Goal: Check status: Check status

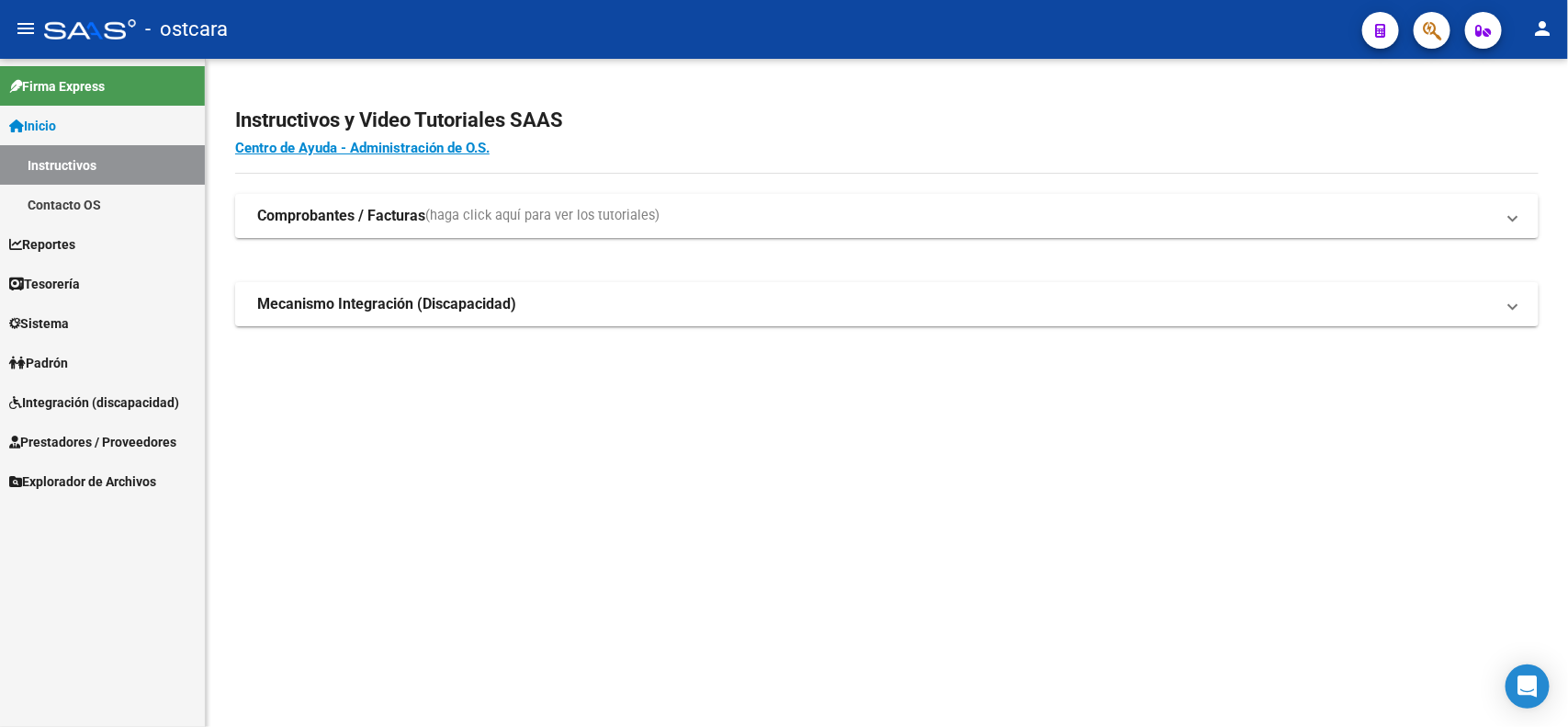
click at [131, 398] on span "Integración (discapacidad)" at bounding box center [95, 402] width 170 height 20
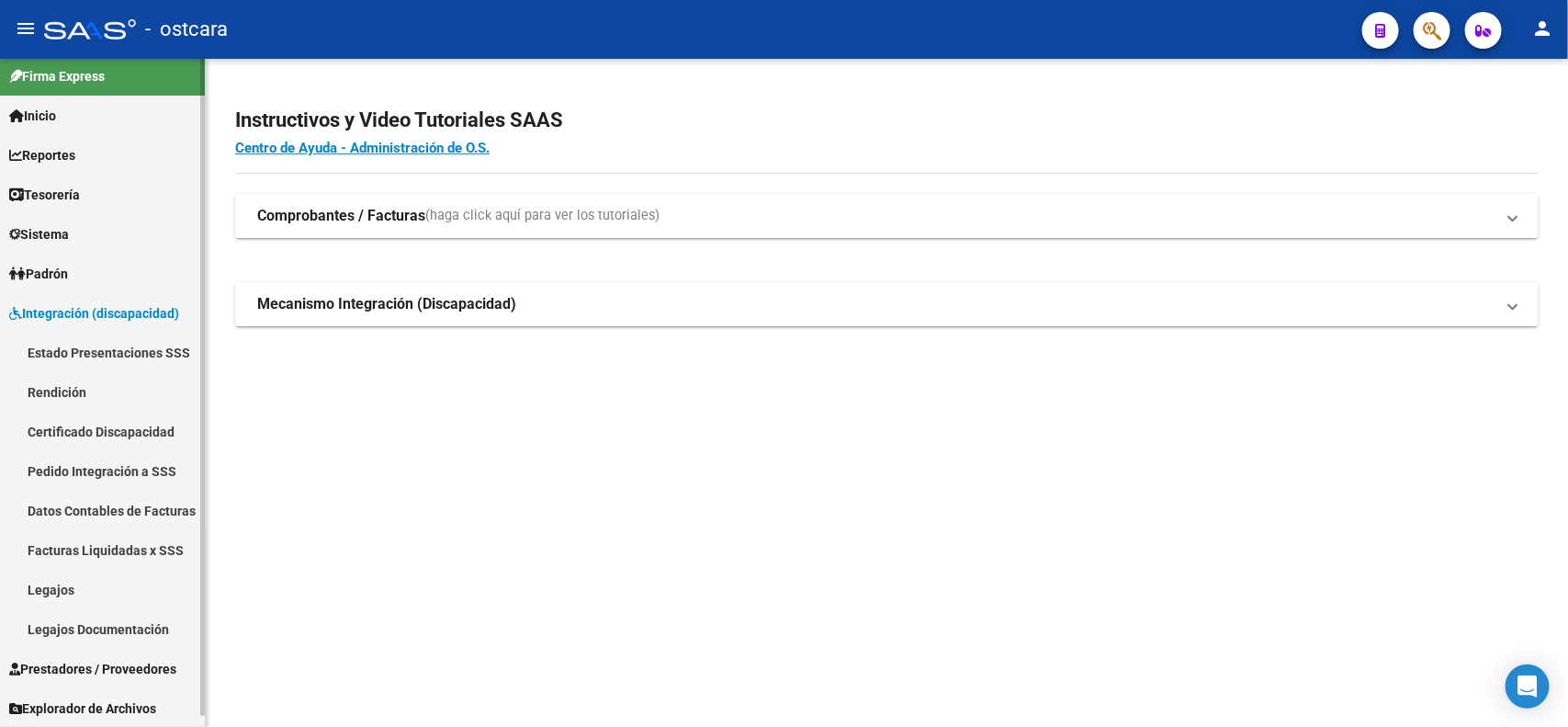
click at [126, 658] on span "Prestadores / Proveedores" at bounding box center [93, 668] width 167 height 20
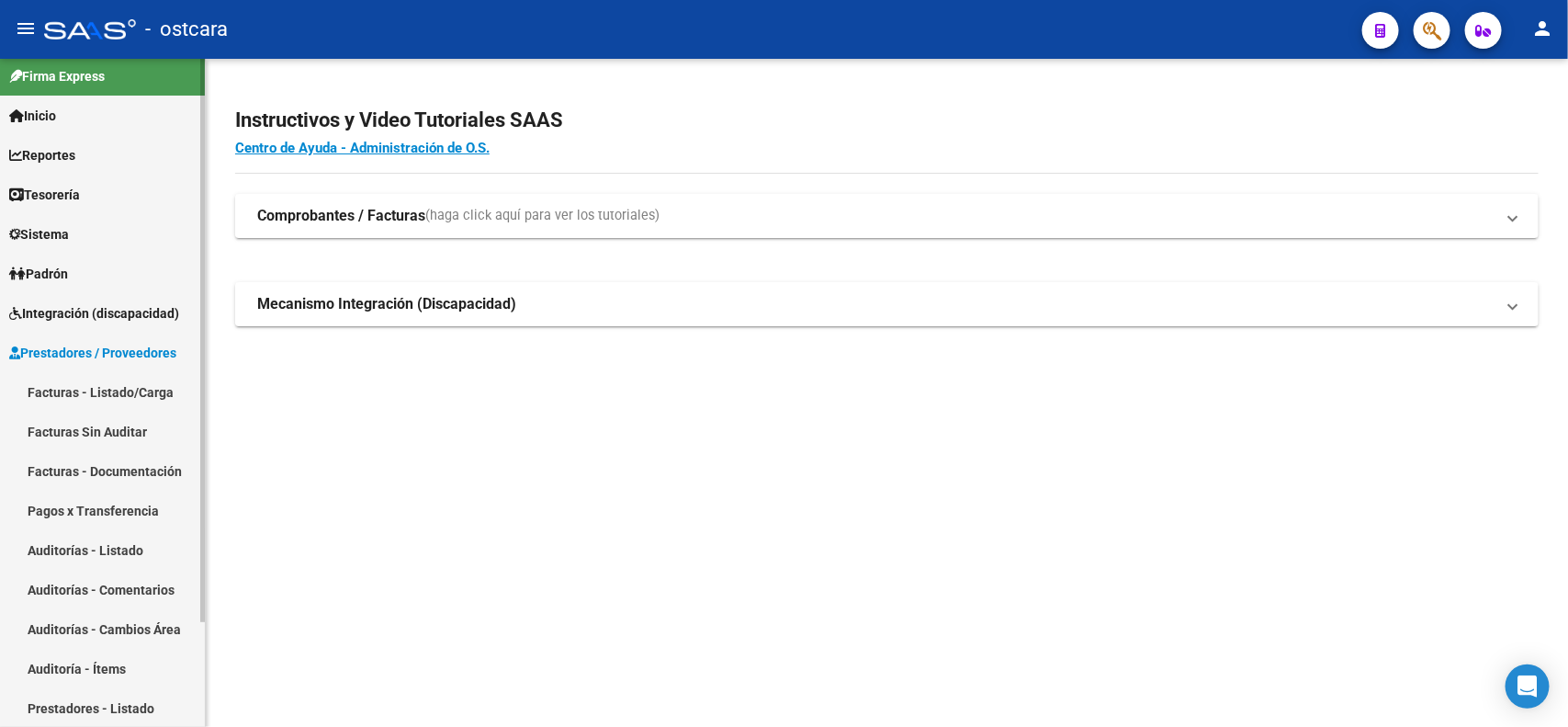
scroll to position [89, 0]
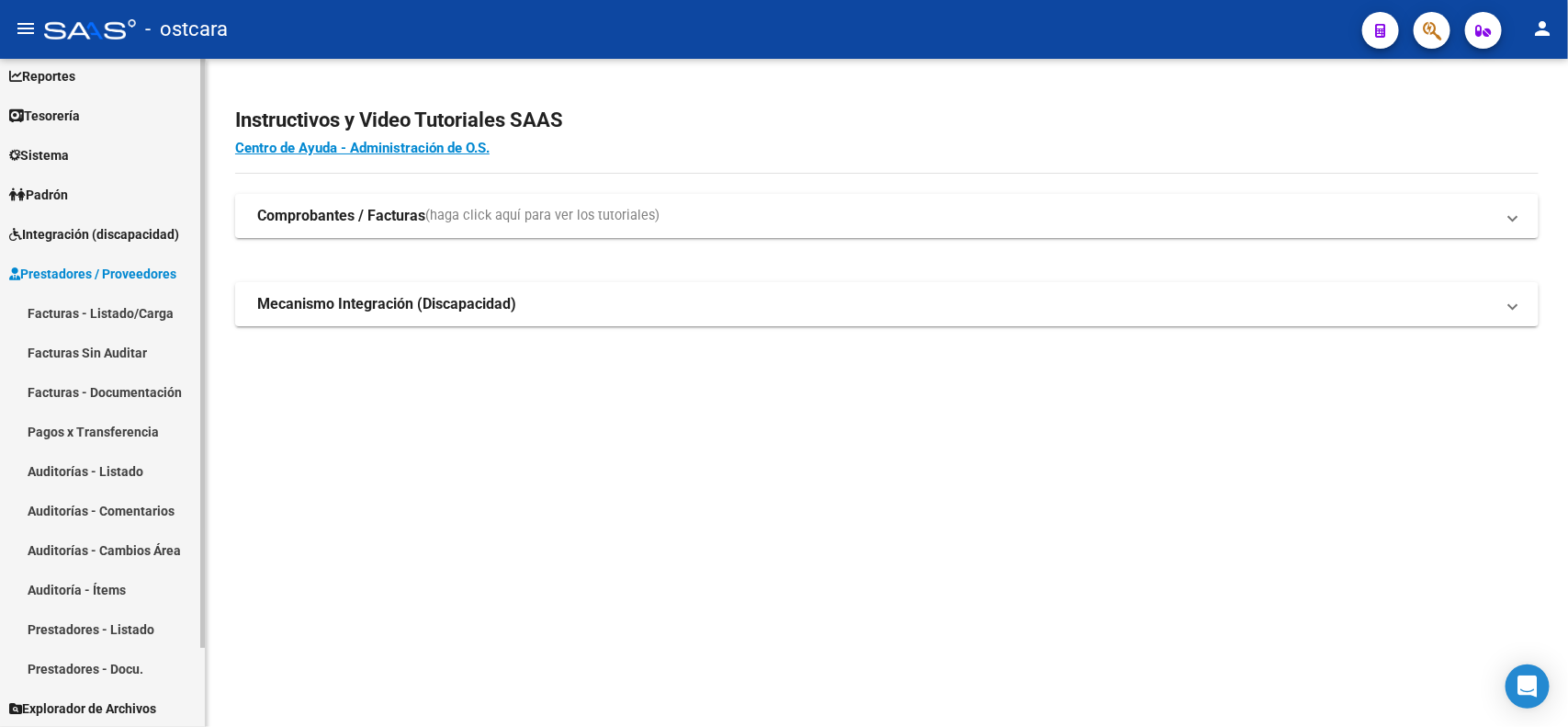
click at [141, 313] on link "Facturas - Listado/Carga" at bounding box center [102, 313] width 205 height 40
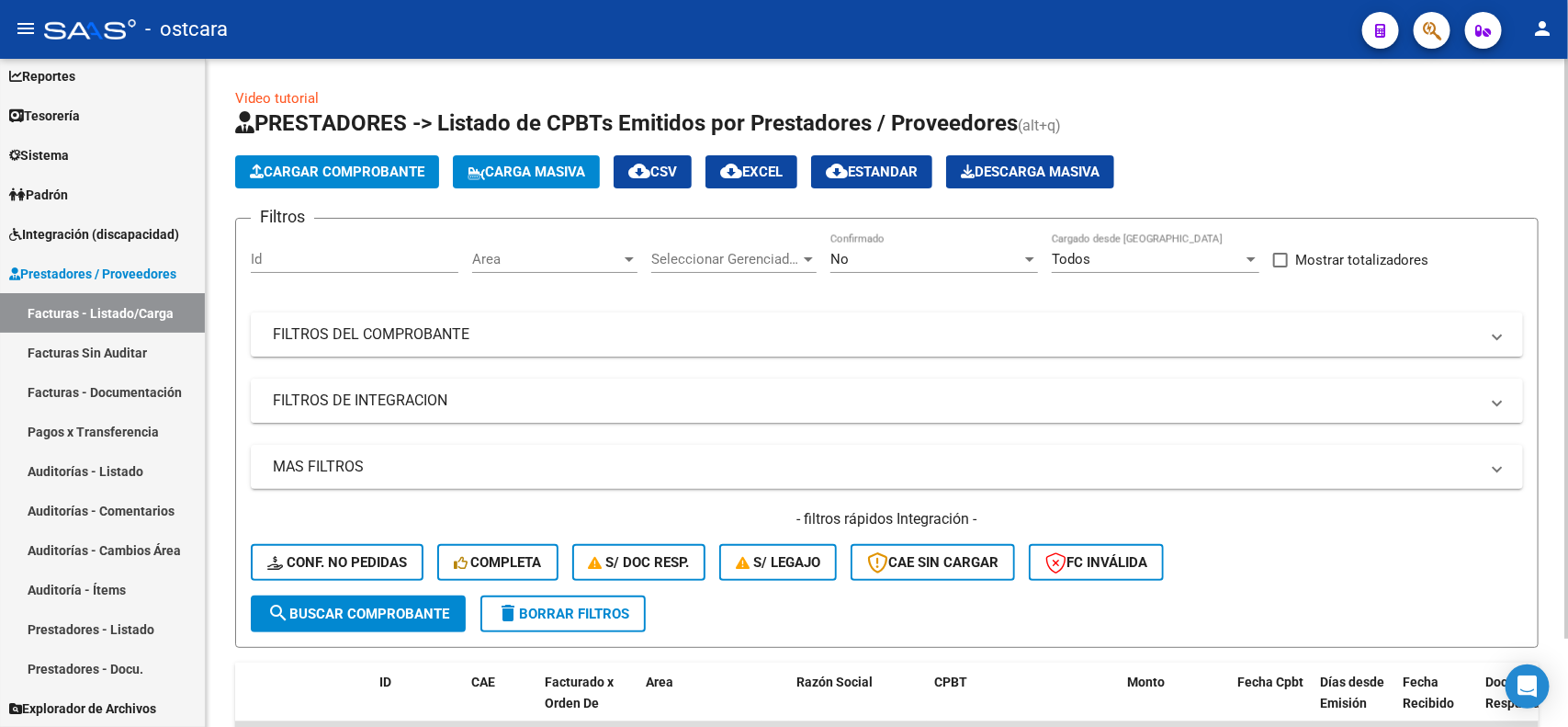
click at [485, 398] on mat-panel-title "FILTROS DE INTEGRACION" at bounding box center [876, 400] width 1206 height 20
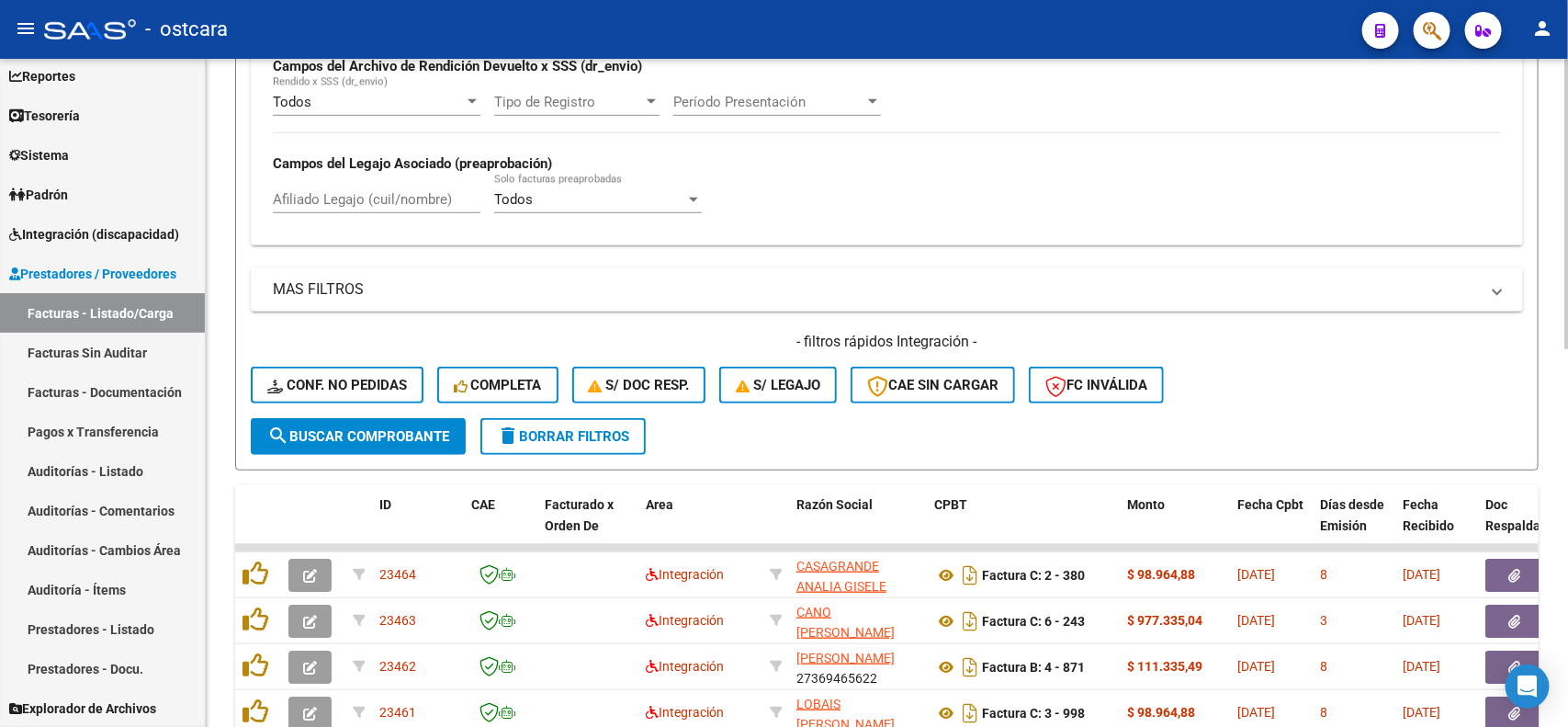
click at [574, 428] on span "delete Borrar Filtros" at bounding box center [563, 435] width 132 height 16
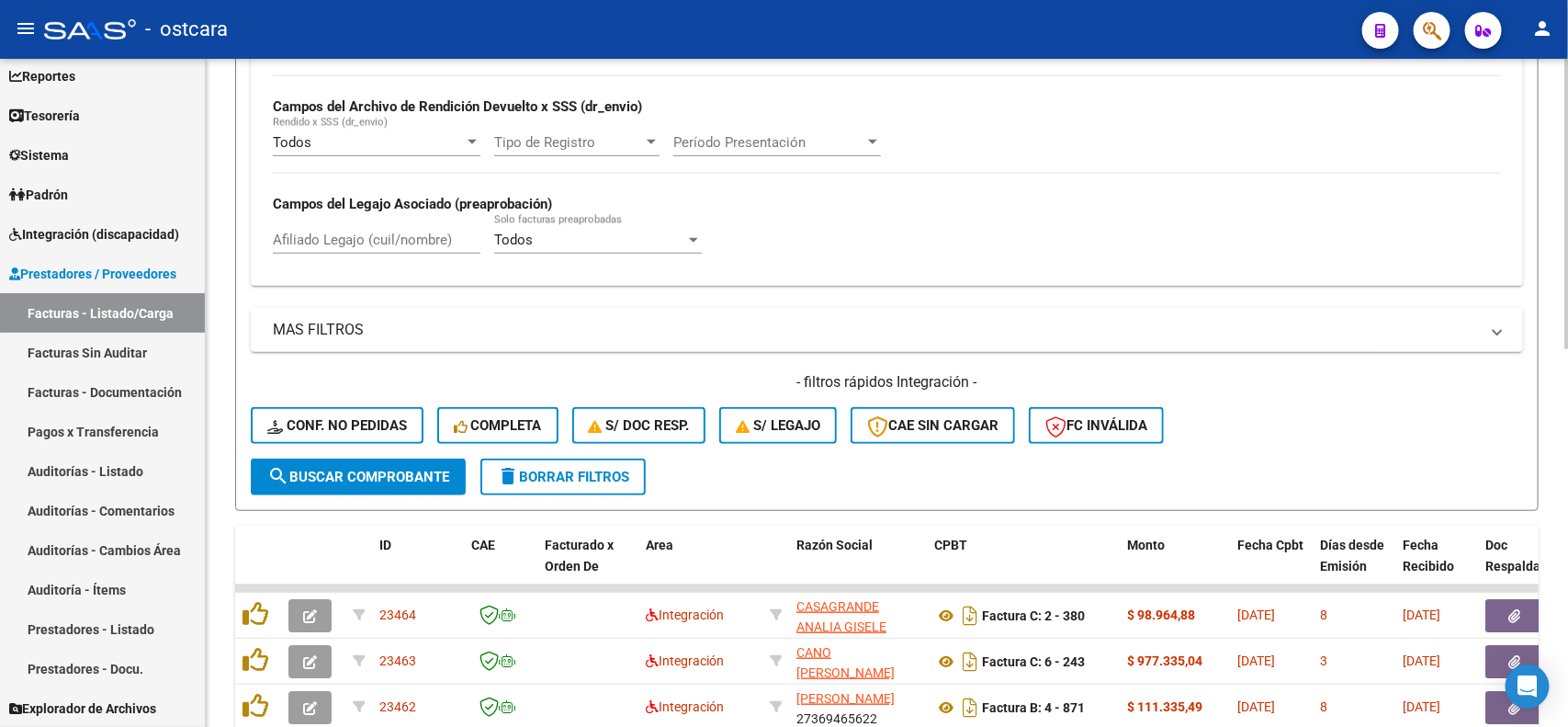
scroll to position [460, 0]
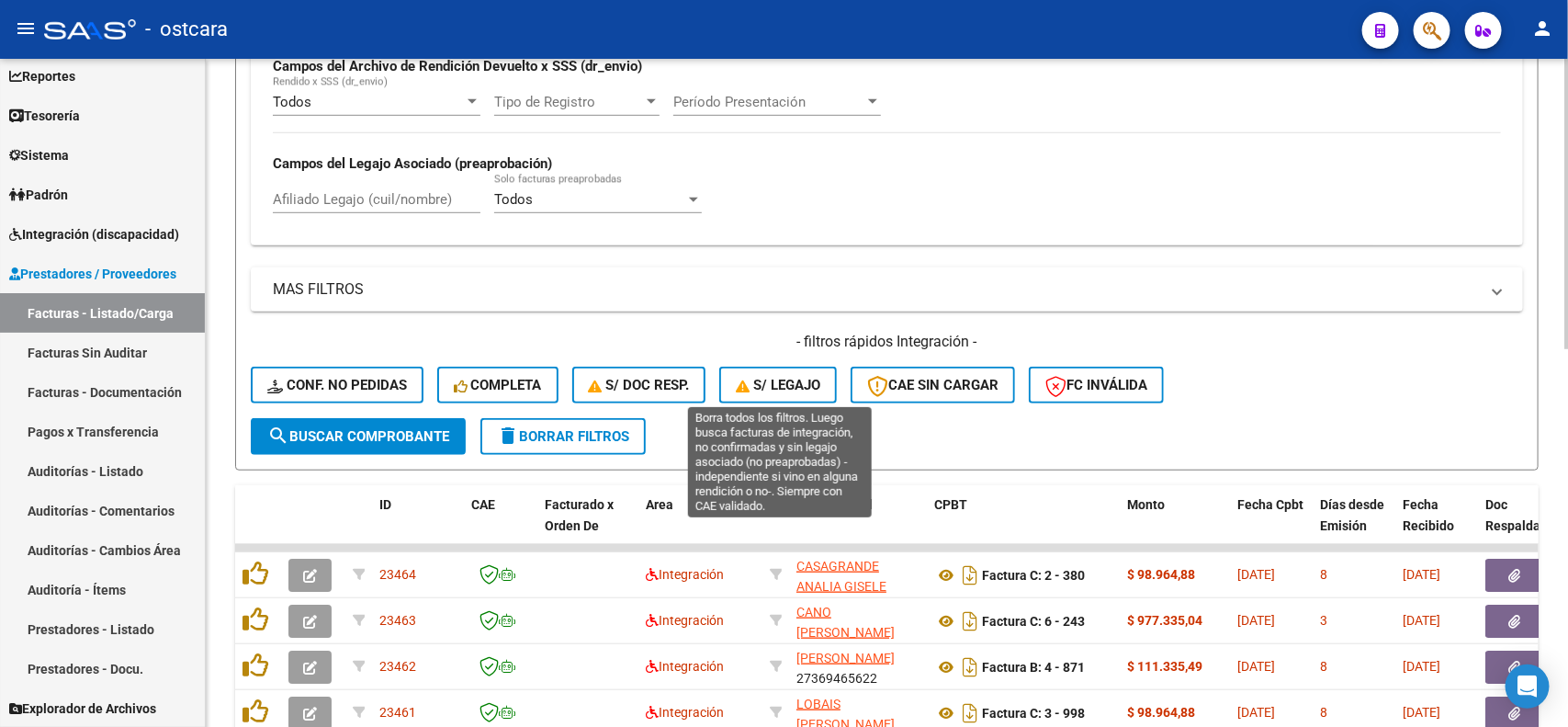
click at [782, 386] on span "S/ legajo" at bounding box center [778, 384] width 85 height 16
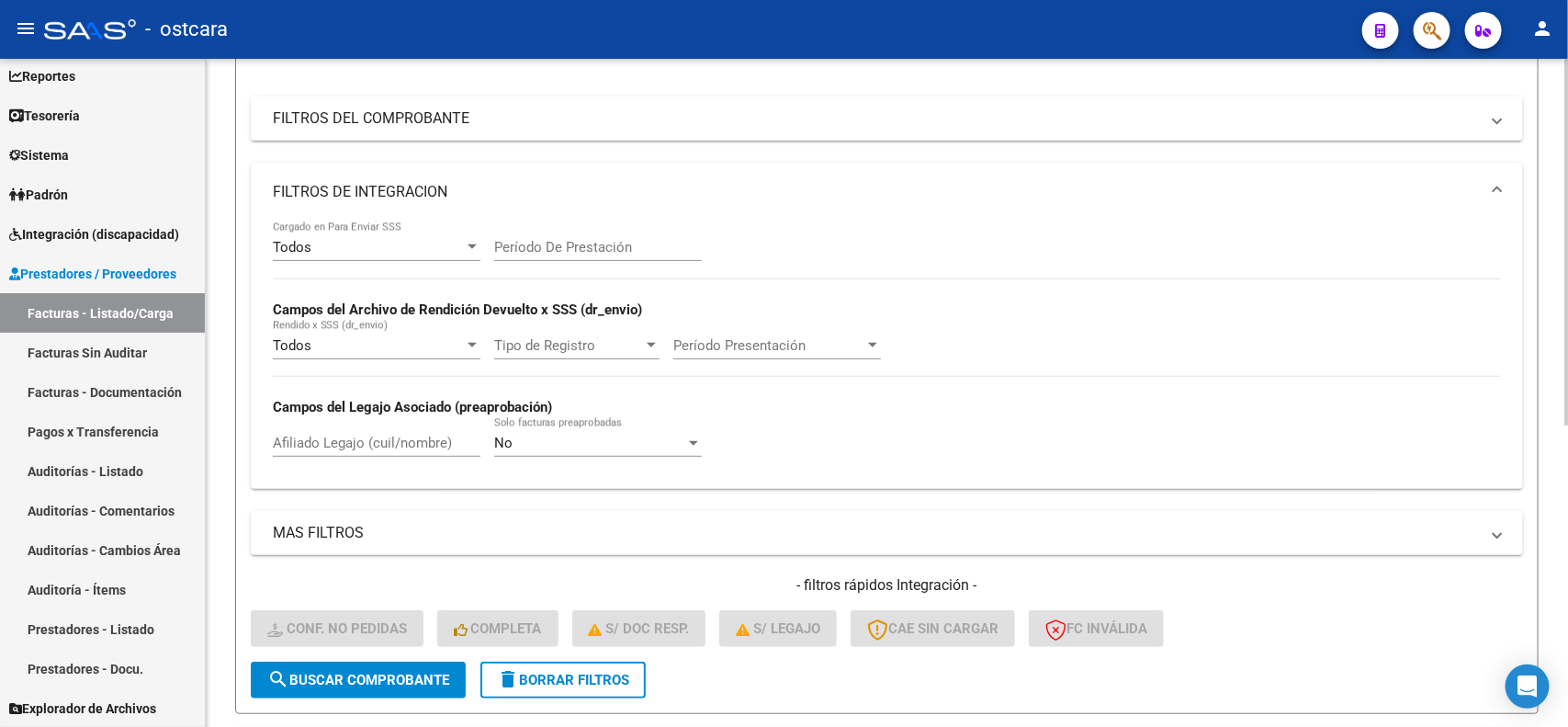
scroll to position [433, 0]
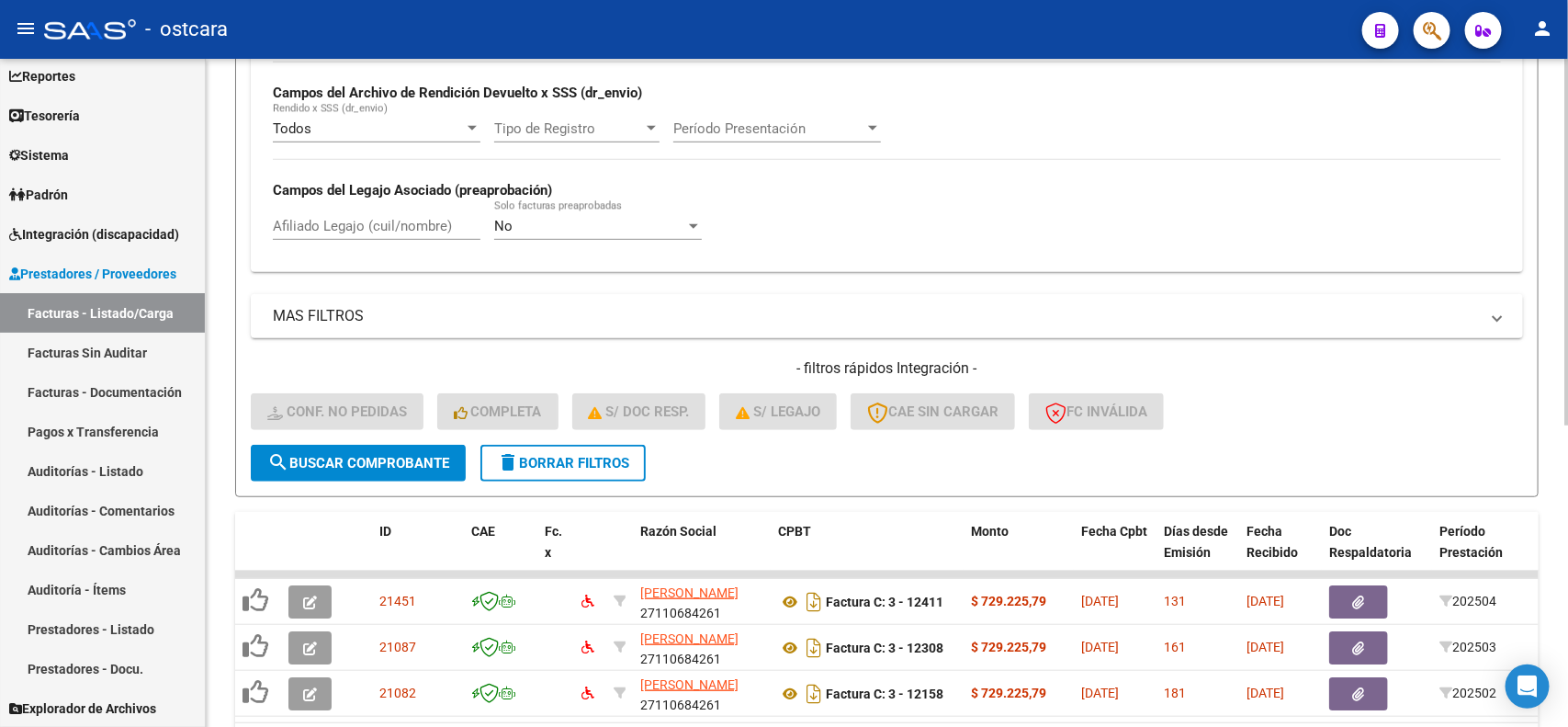
click at [616, 460] on span "delete Borrar Filtros" at bounding box center [563, 462] width 132 height 16
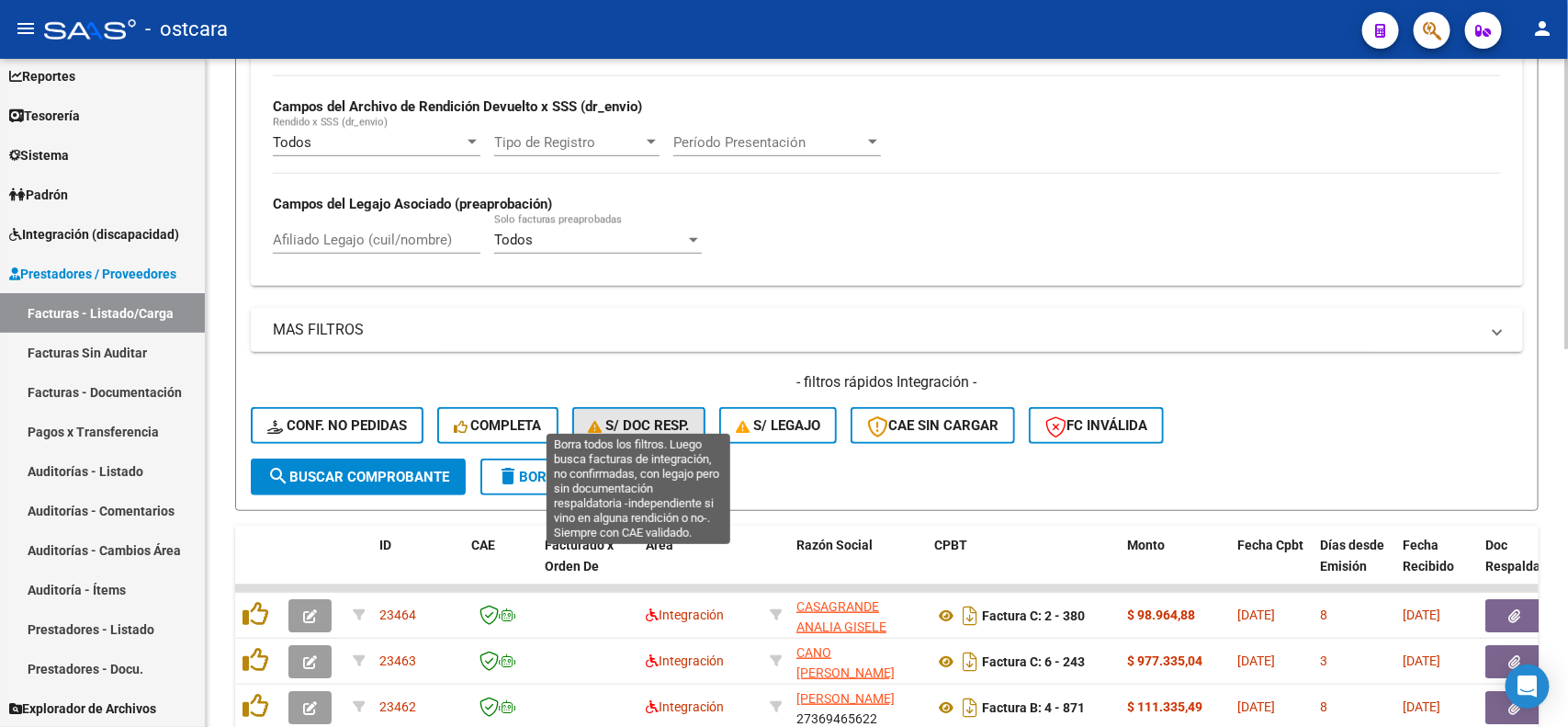
click at [618, 417] on span "S/ Doc Resp." at bounding box center [639, 425] width 101 height 16
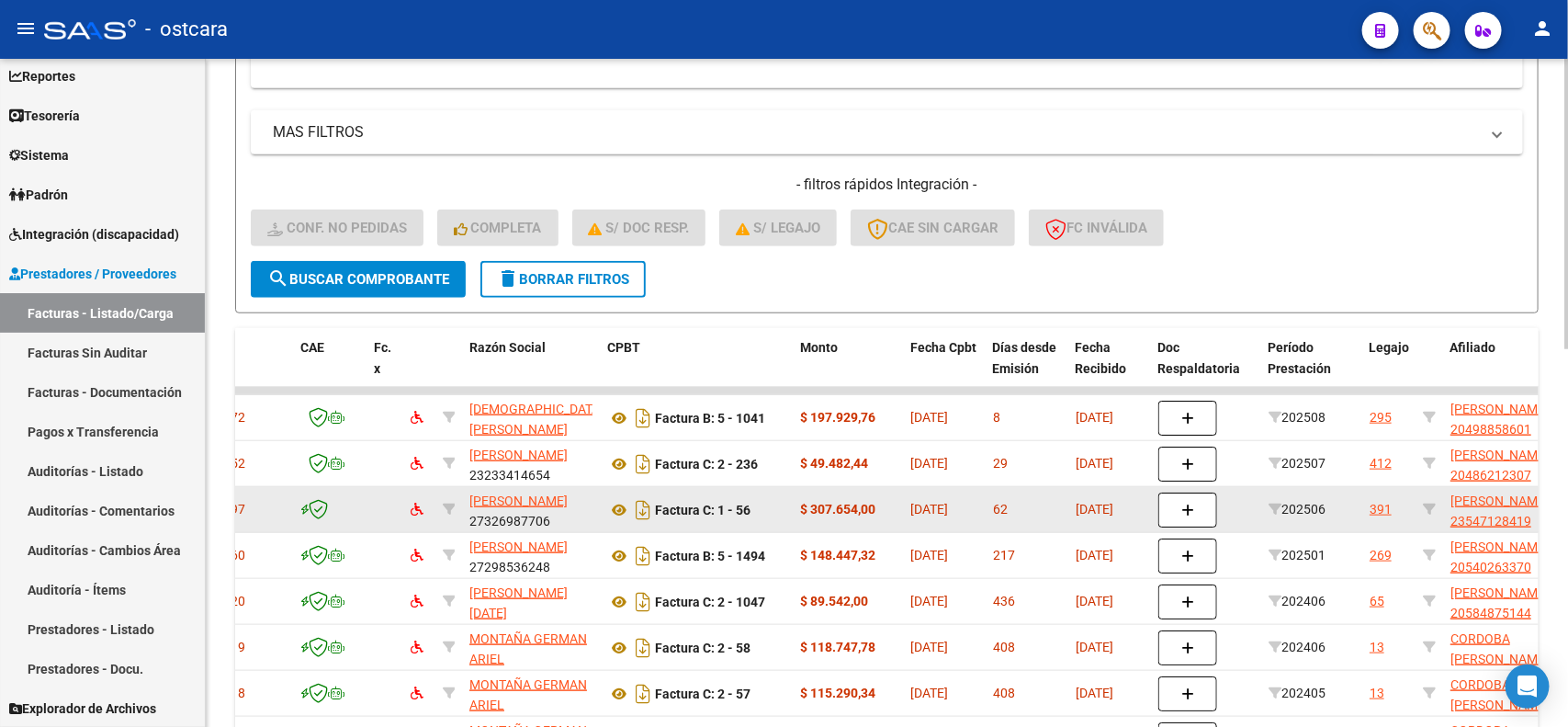
scroll to position [689, 0]
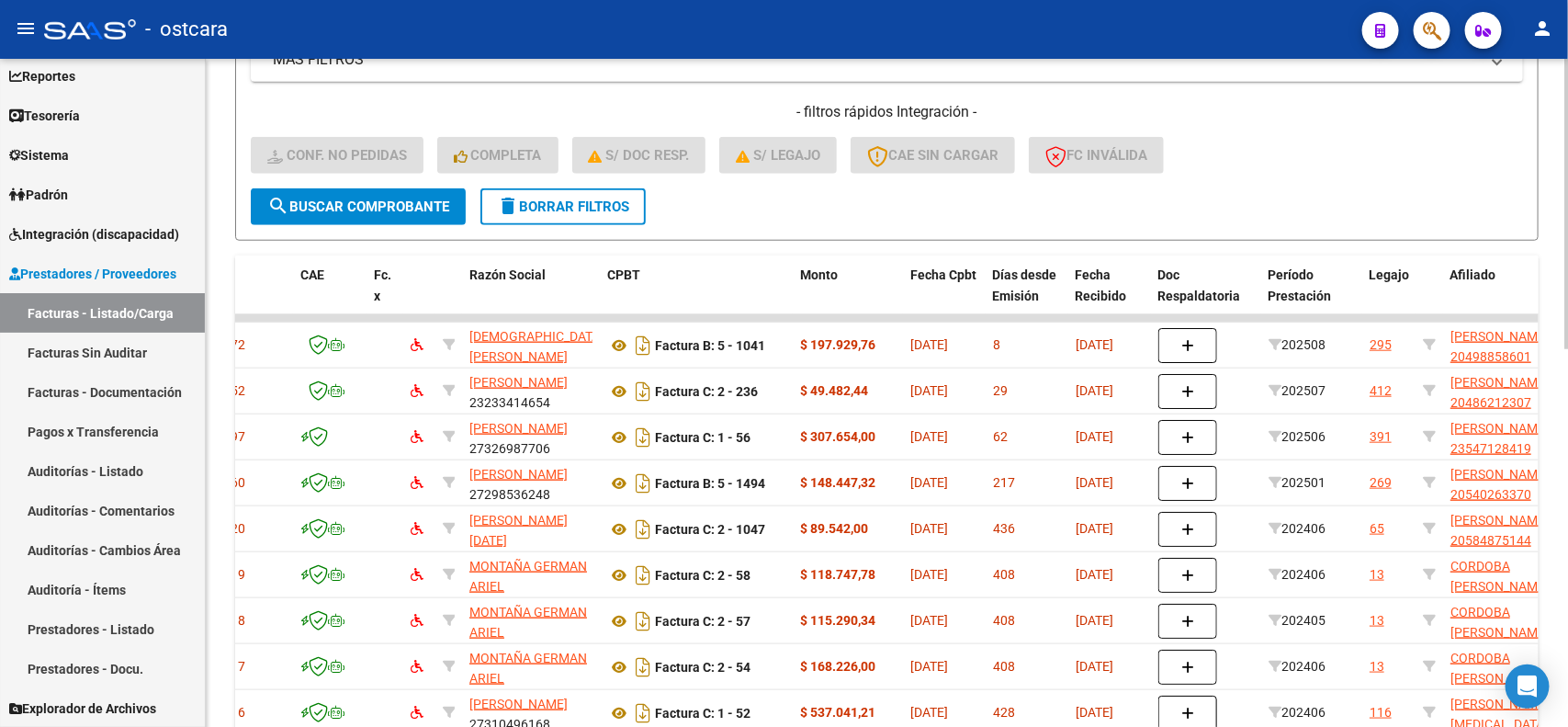
click at [574, 208] on span "delete Borrar Filtros" at bounding box center [563, 207] width 132 height 16
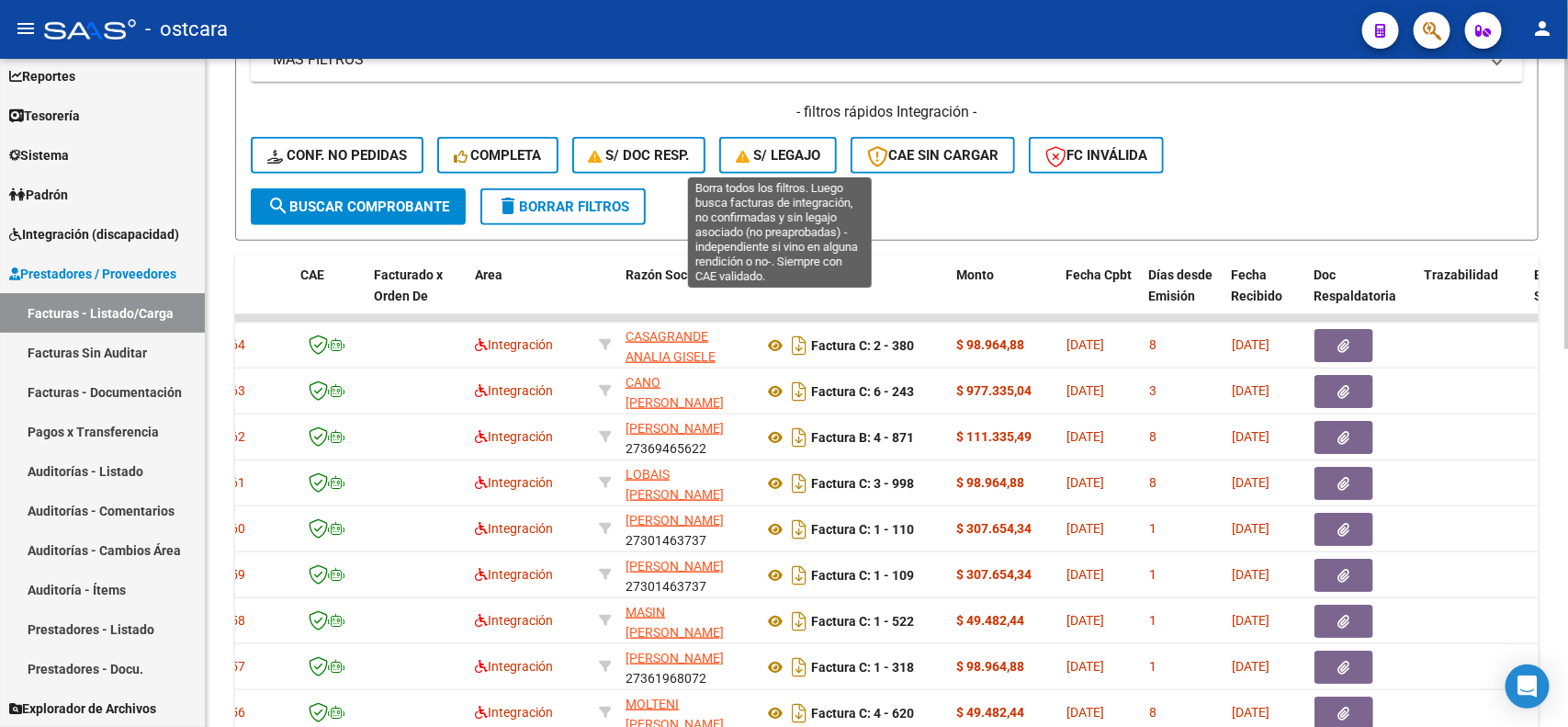
click at [787, 165] on button "S/ legajo" at bounding box center [778, 155] width 118 height 37
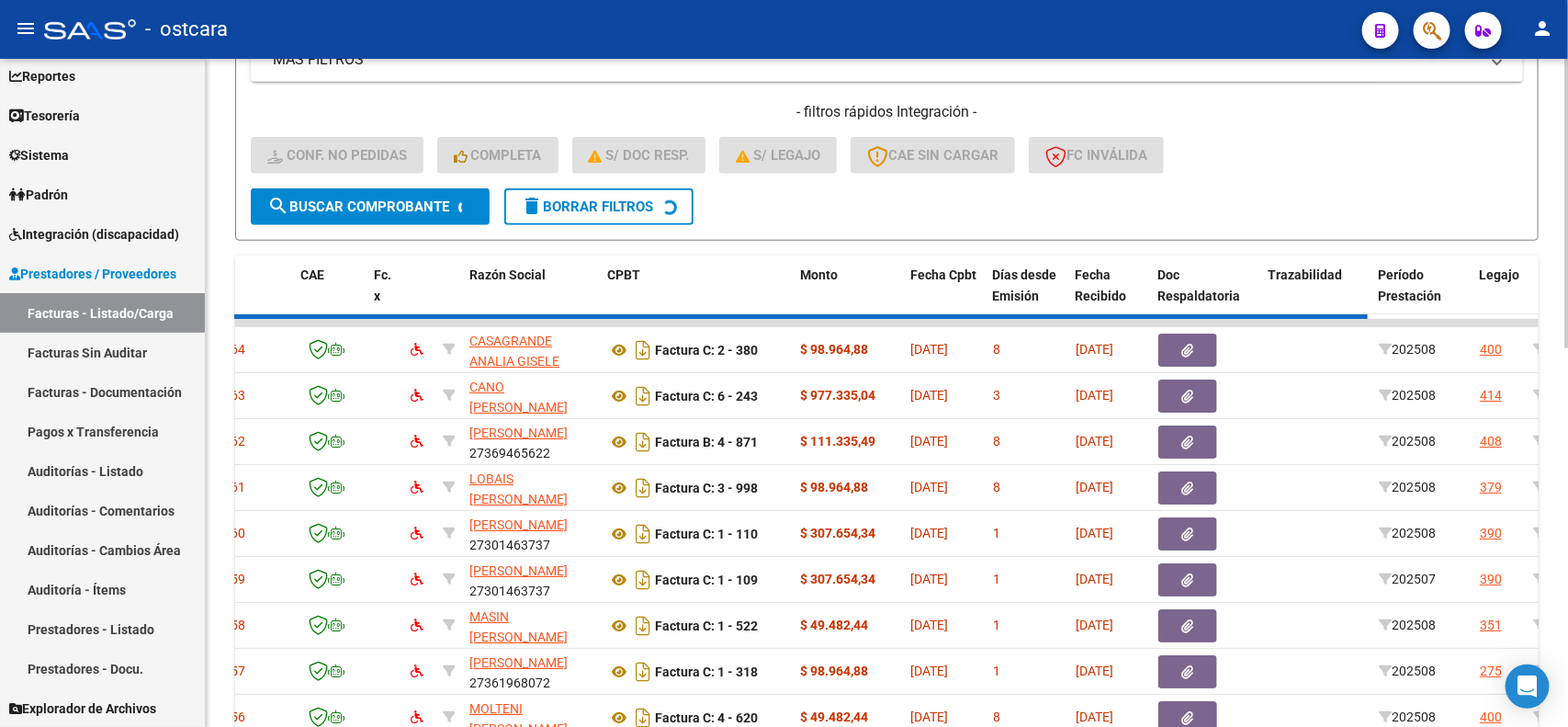
scroll to position [547, 0]
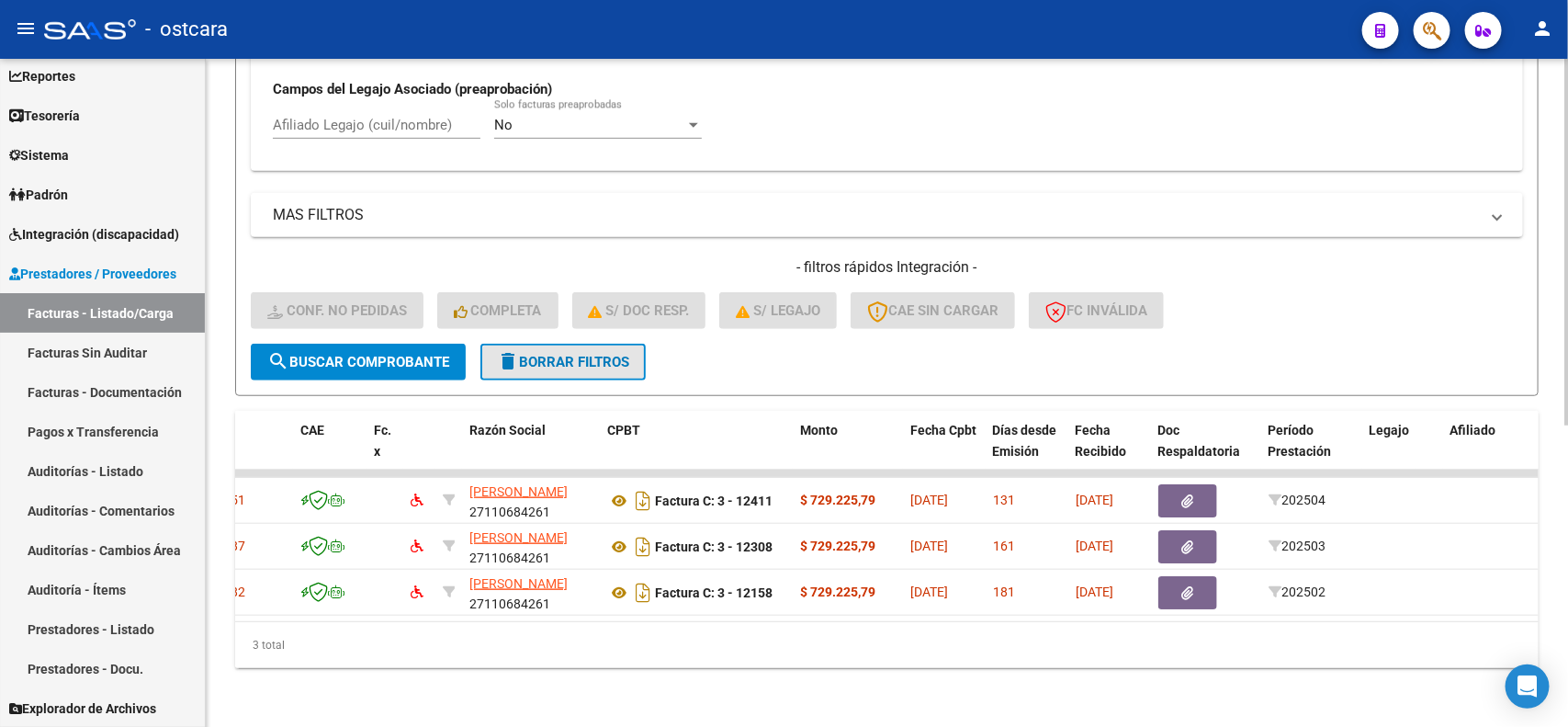
click at [574, 353] on span "delete Borrar Filtros" at bounding box center [563, 361] width 132 height 16
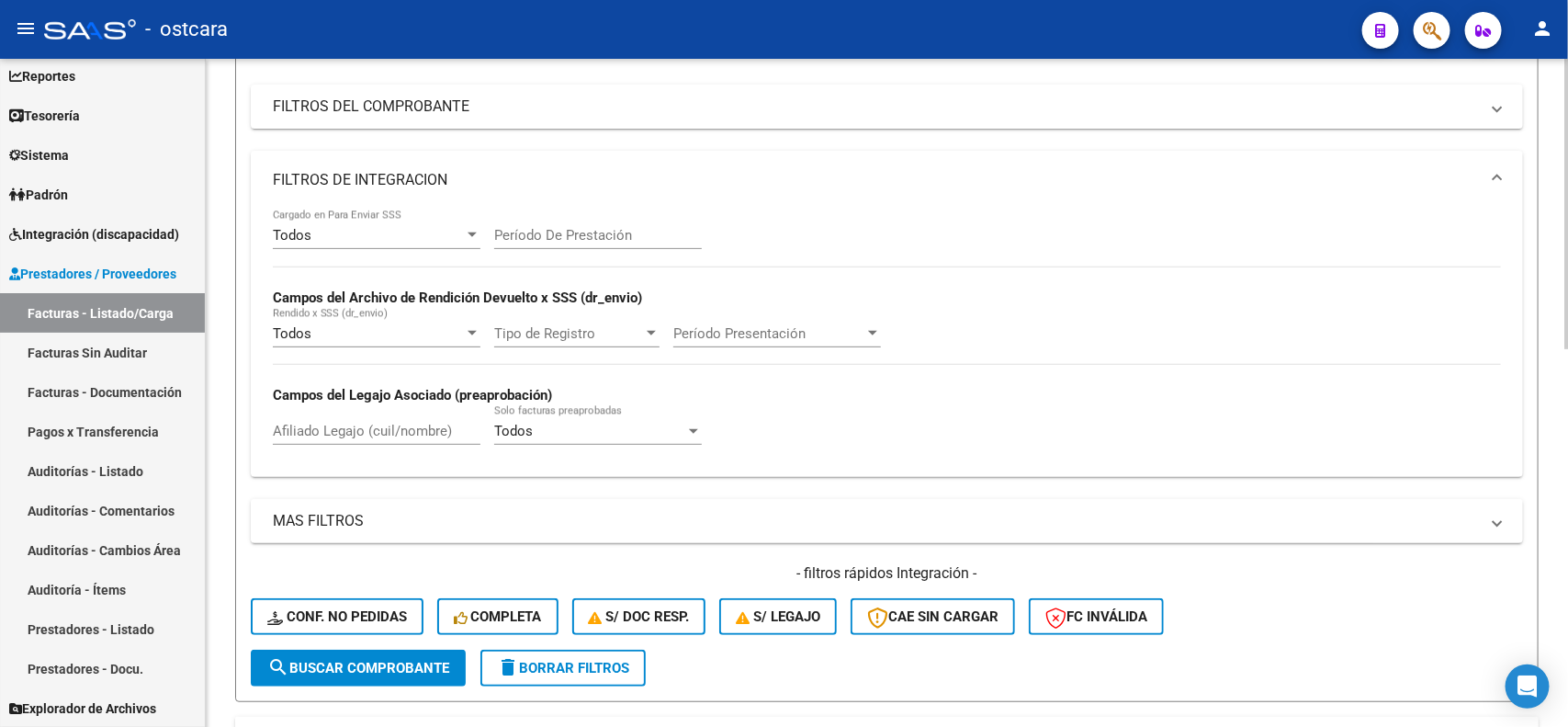
scroll to position [0, 0]
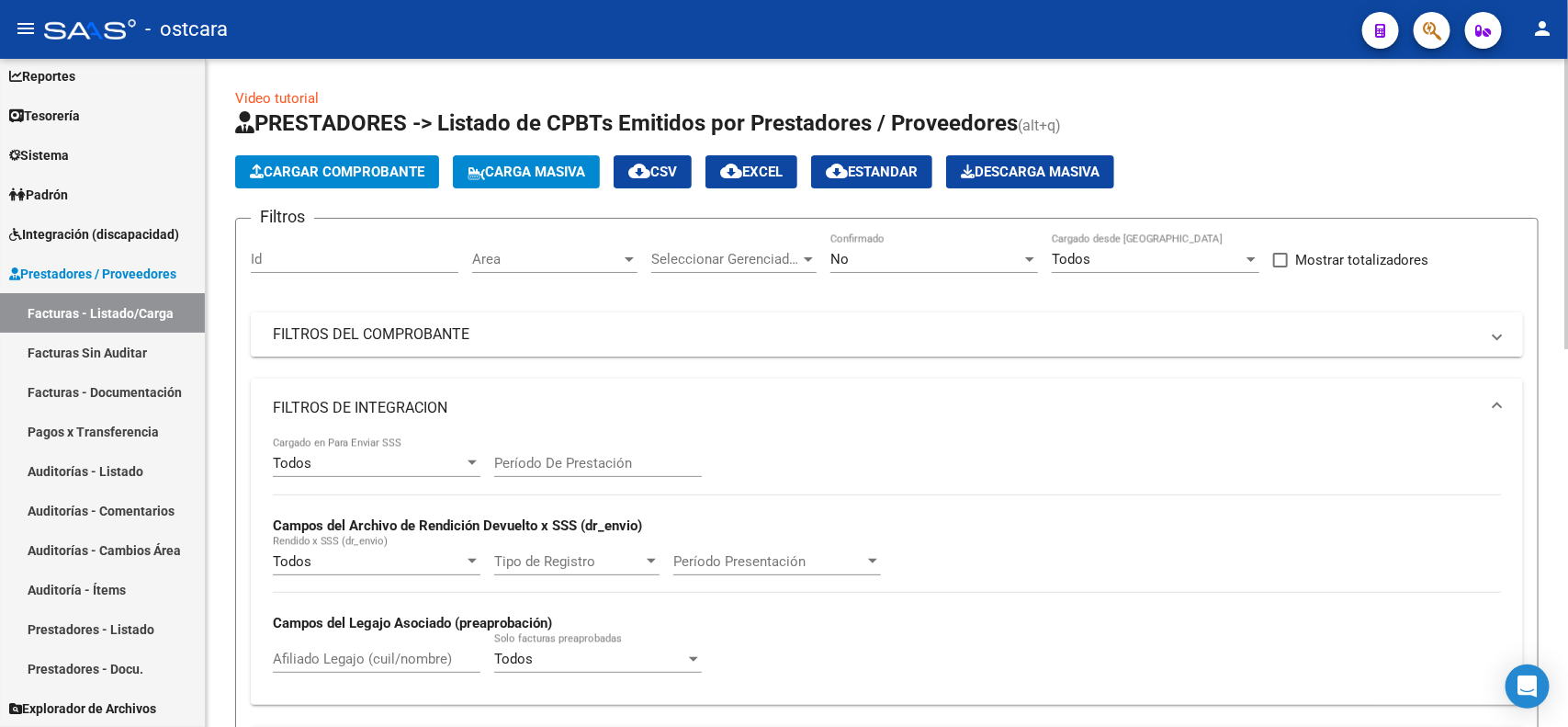
click at [581, 333] on mat-panel-title "FILTROS DEL COMPROBANTE" at bounding box center [876, 334] width 1206 height 20
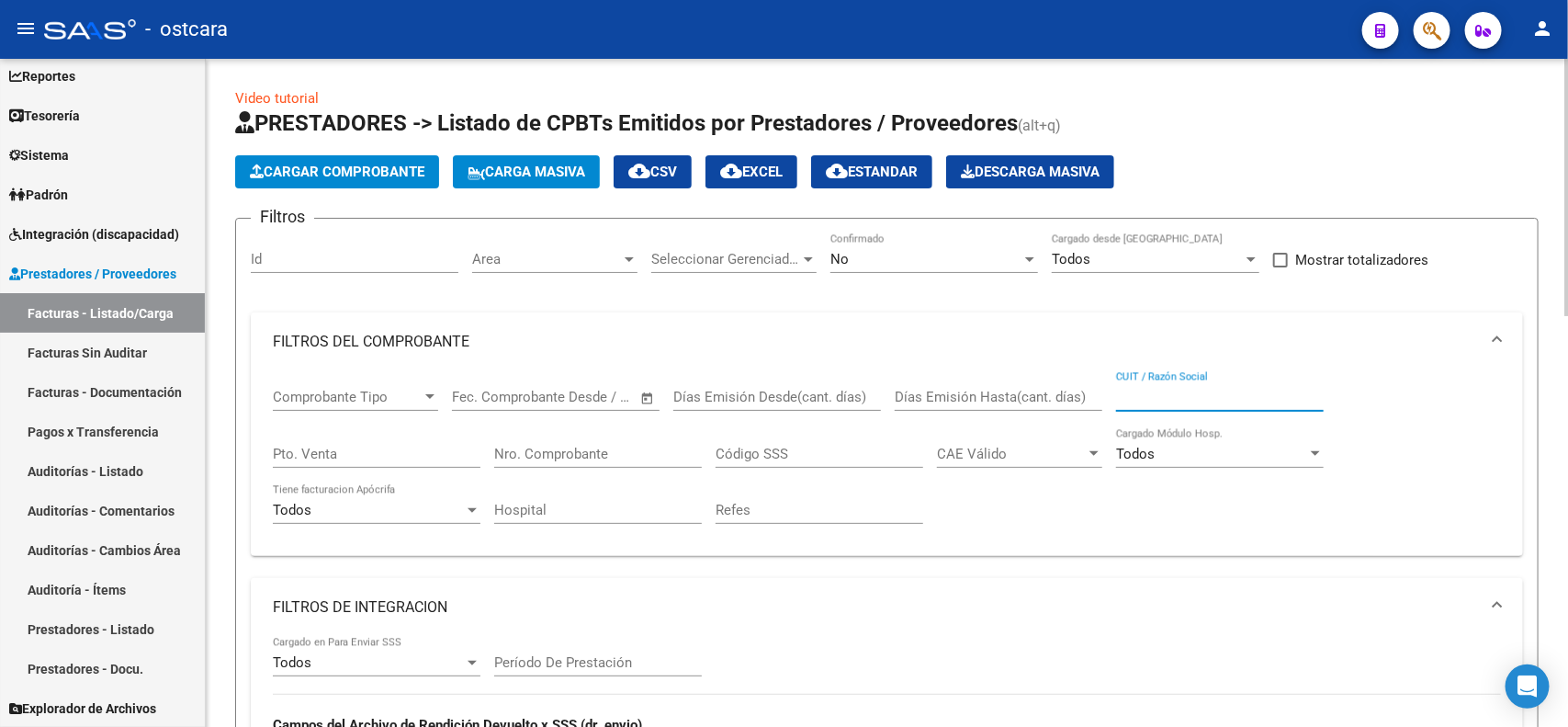
click at [1153, 396] on input "CUIT / Razón Social" at bounding box center [1219, 397] width 208 height 16
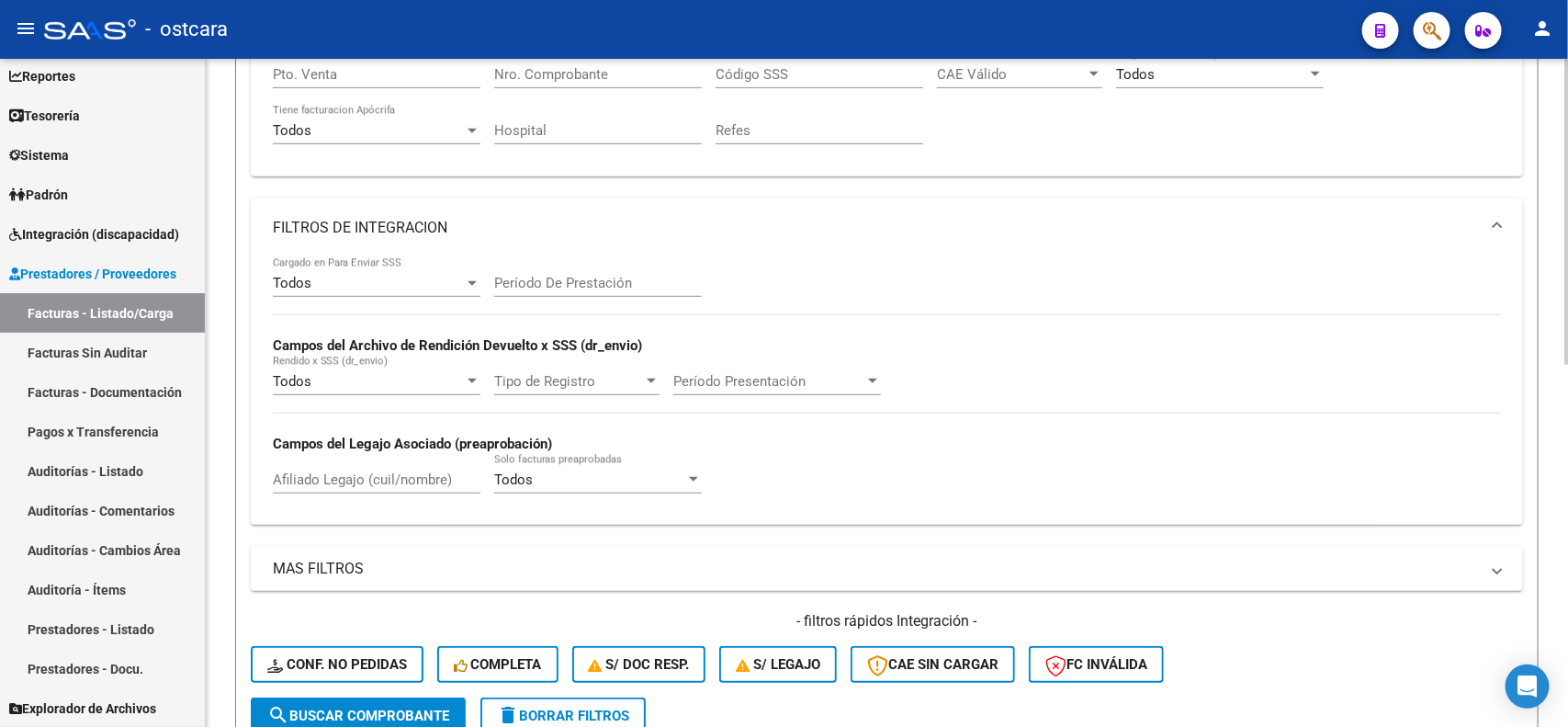
scroll to position [460, 0]
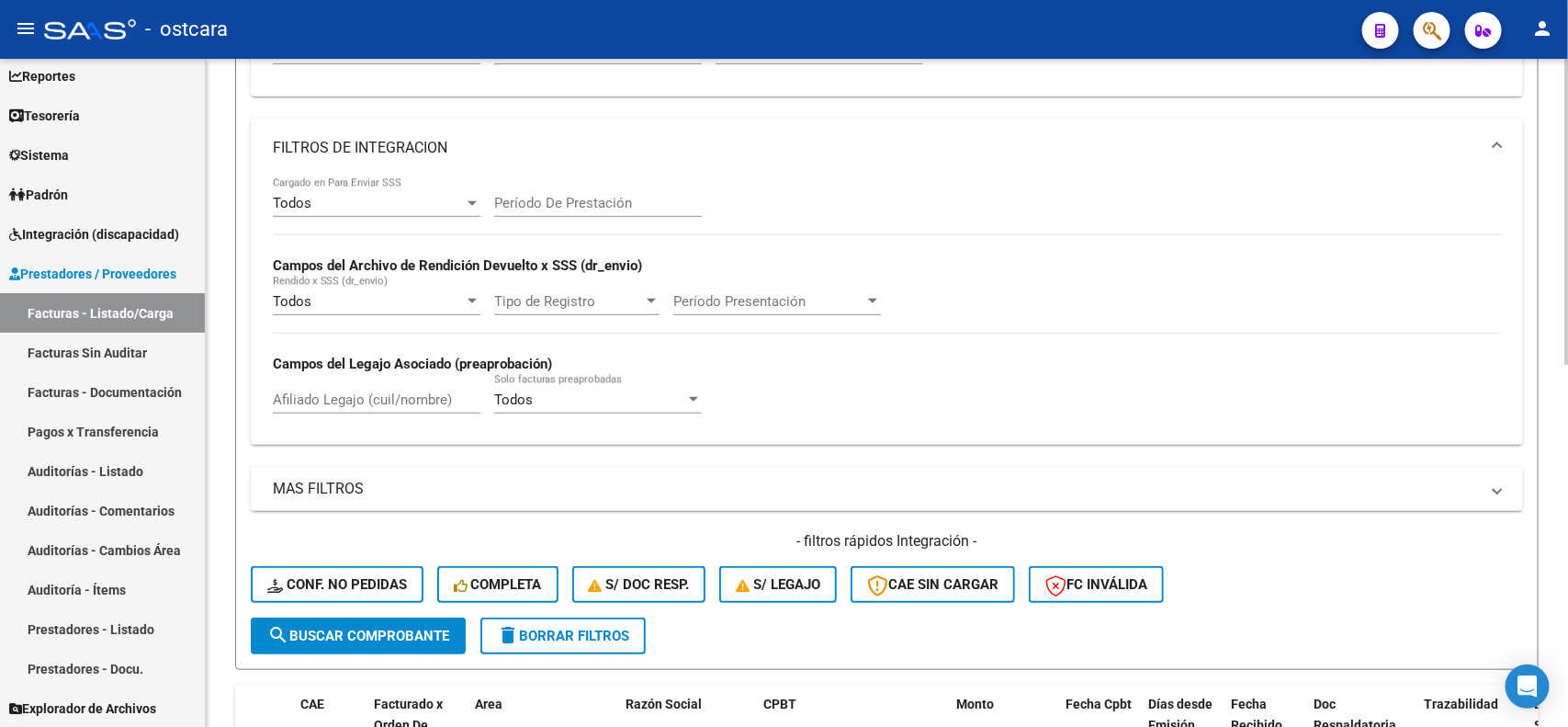
type input "INTI"
click at [434, 638] on button "search Buscar Comprobante" at bounding box center [358, 635] width 215 height 37
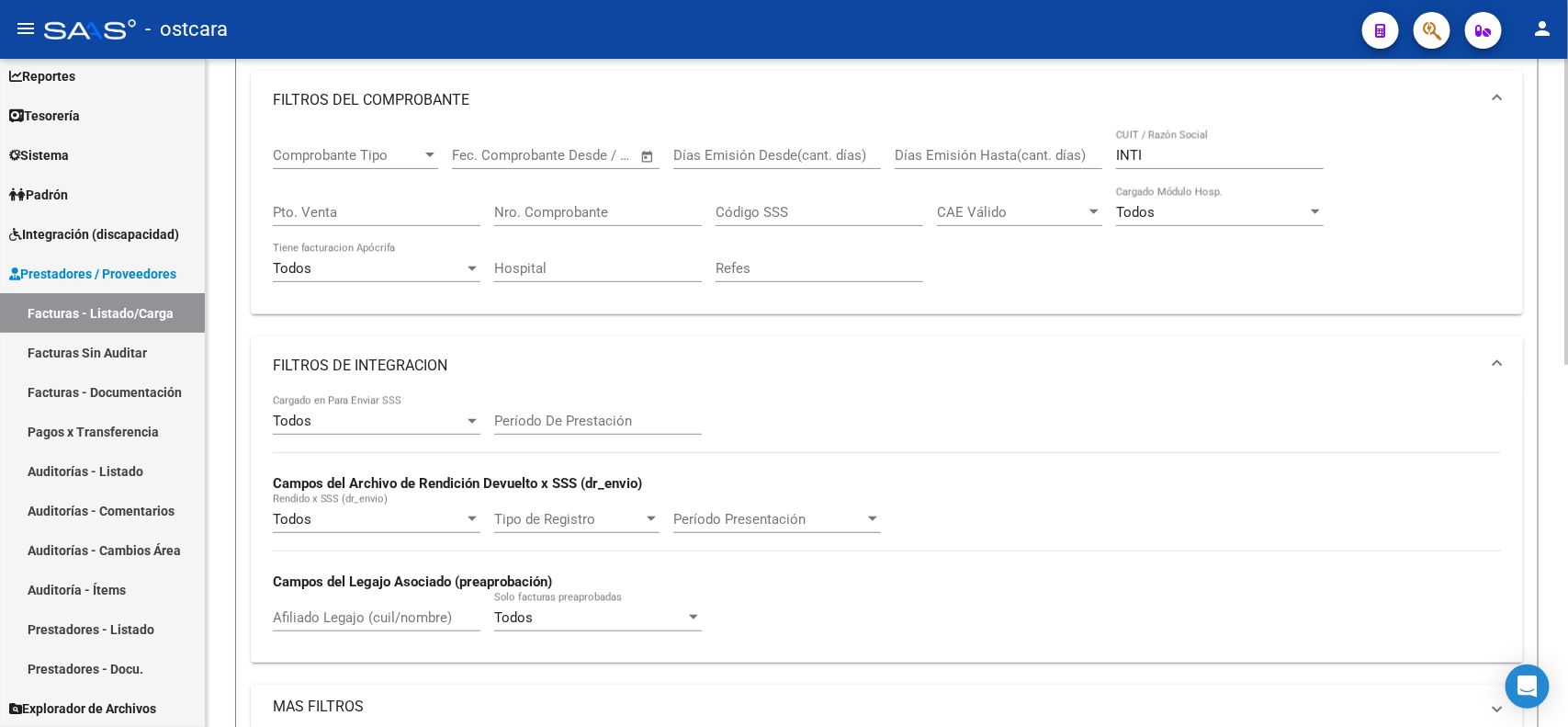
scroll to position [217, 0]
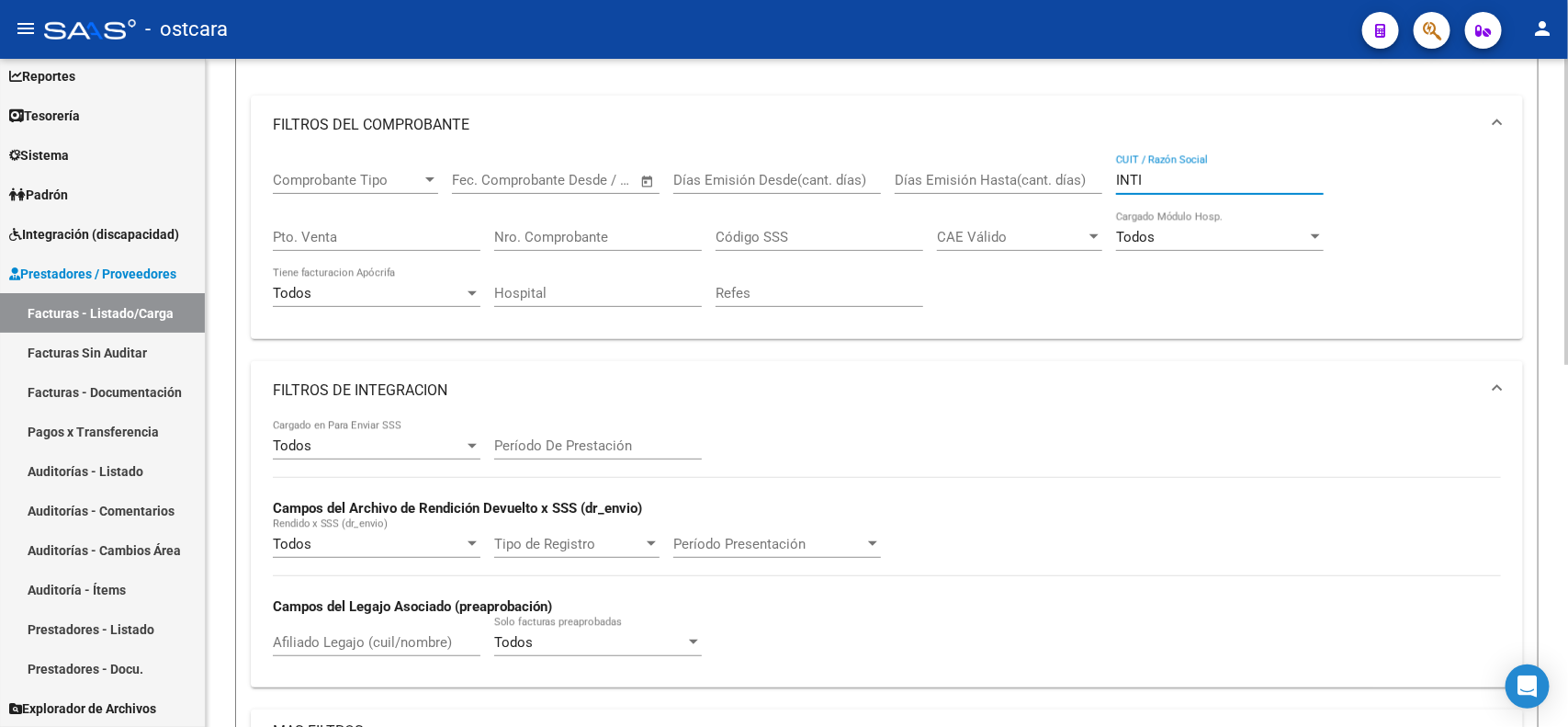
drag, startPoint x: 1197, startPoint y: 180, endPoint x: 1072, endPoint y: 157, distance: 127.1
click at [1072, 157] on div "Comprobante Tipo Comprobante Tipo Fecha inicio – Fecha fin Fec. Comprobante Des…" at bounding box center [887, 239] width 1228 height 170
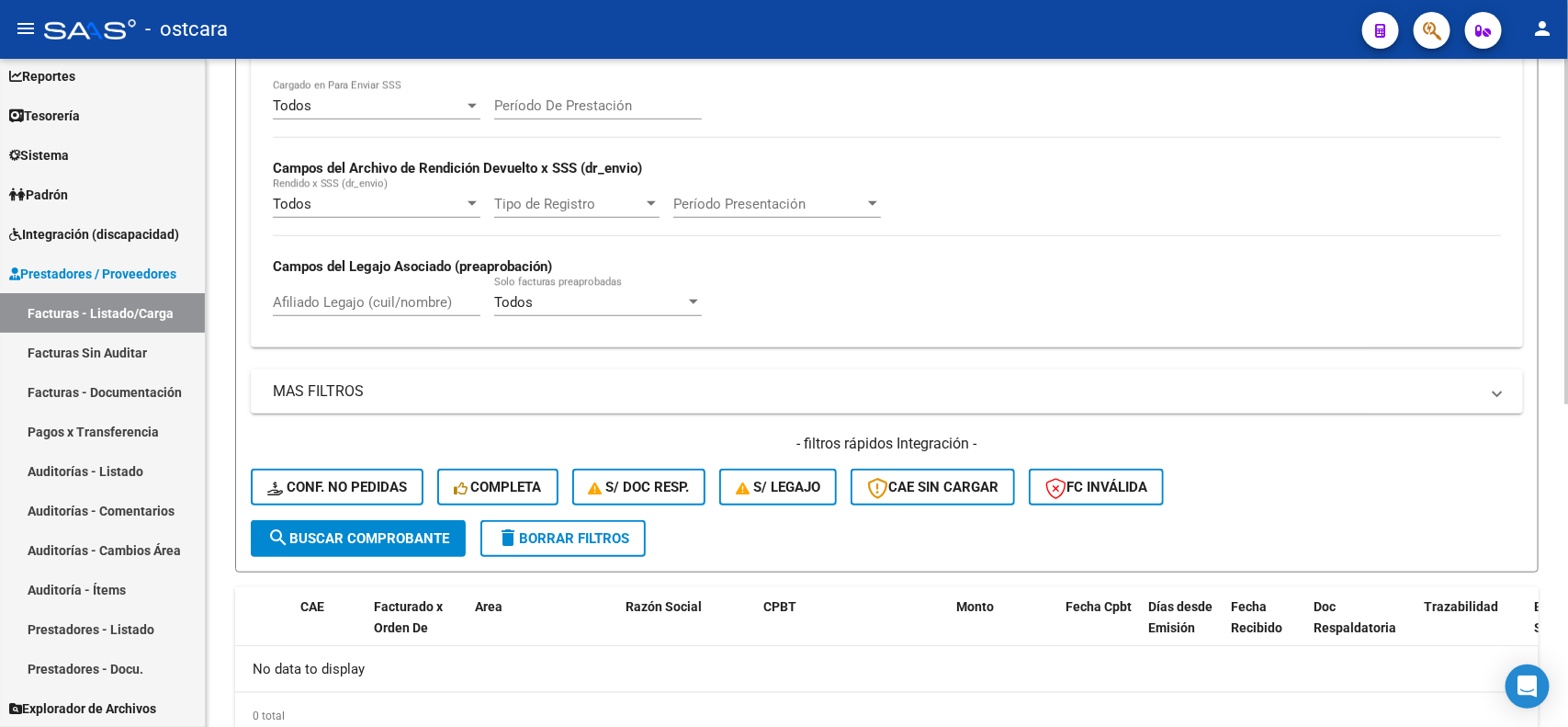
scroll to position [561, 0]
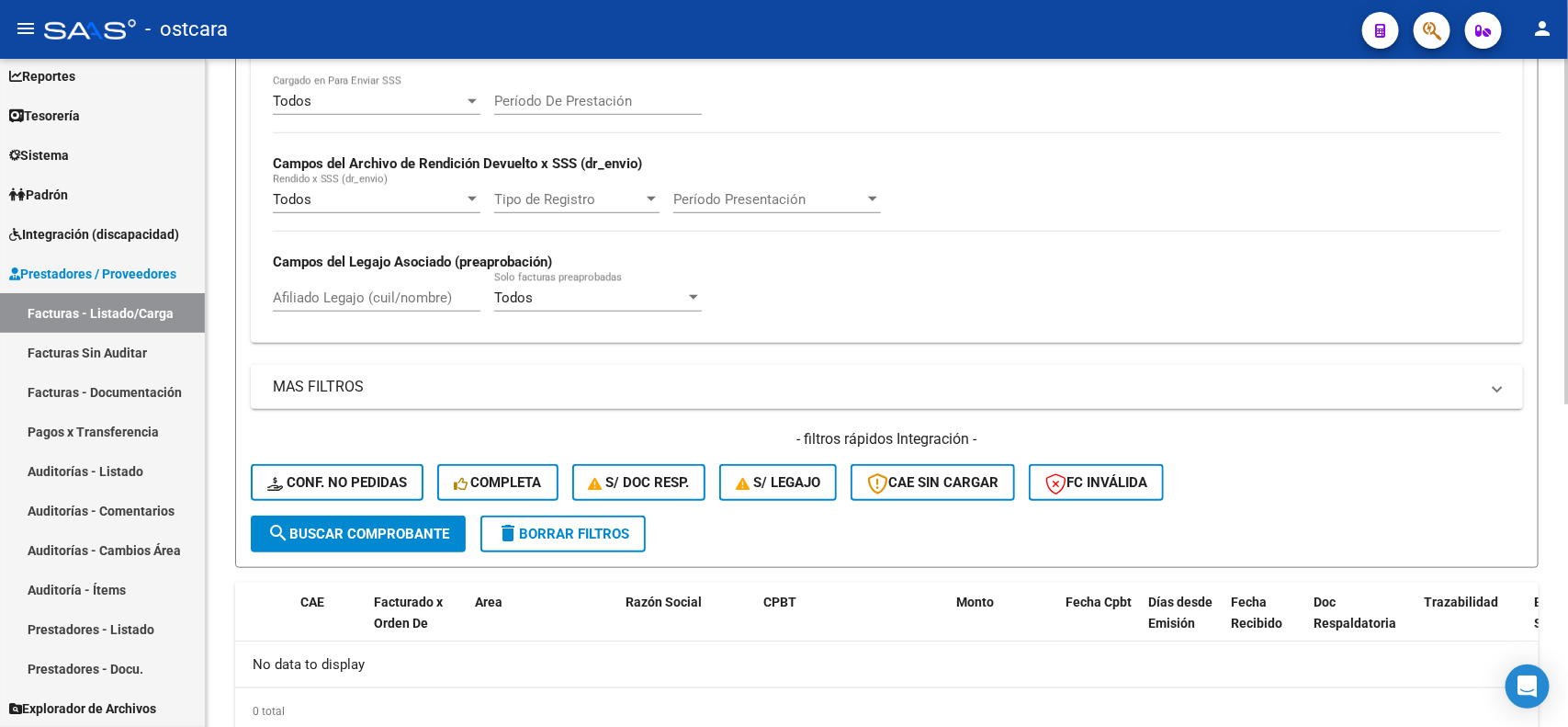
type input "20377125755"
click at [430, 526] on span "search Buscar Comprobante" at bounding box center [358, 533] width 182 height 16
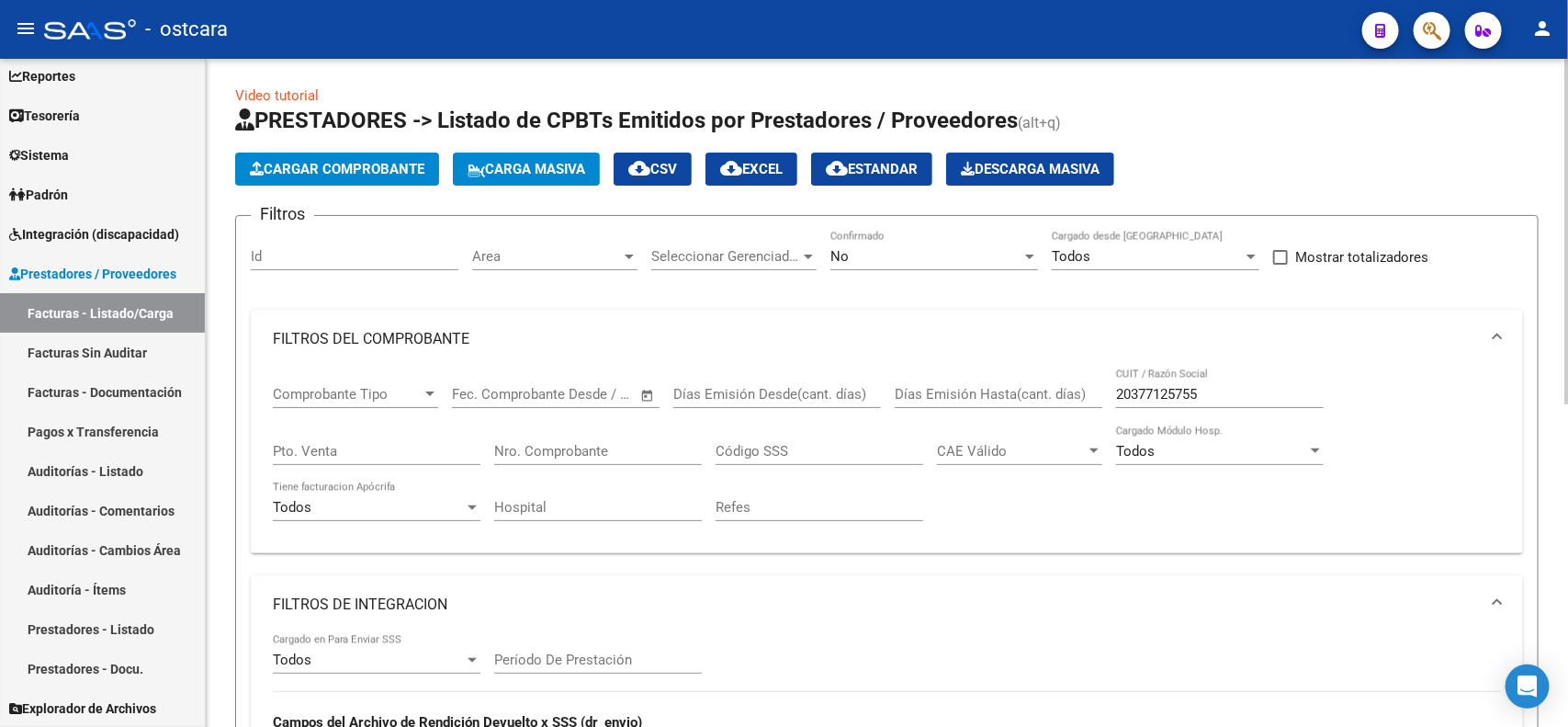
scroll to position [0, 0]
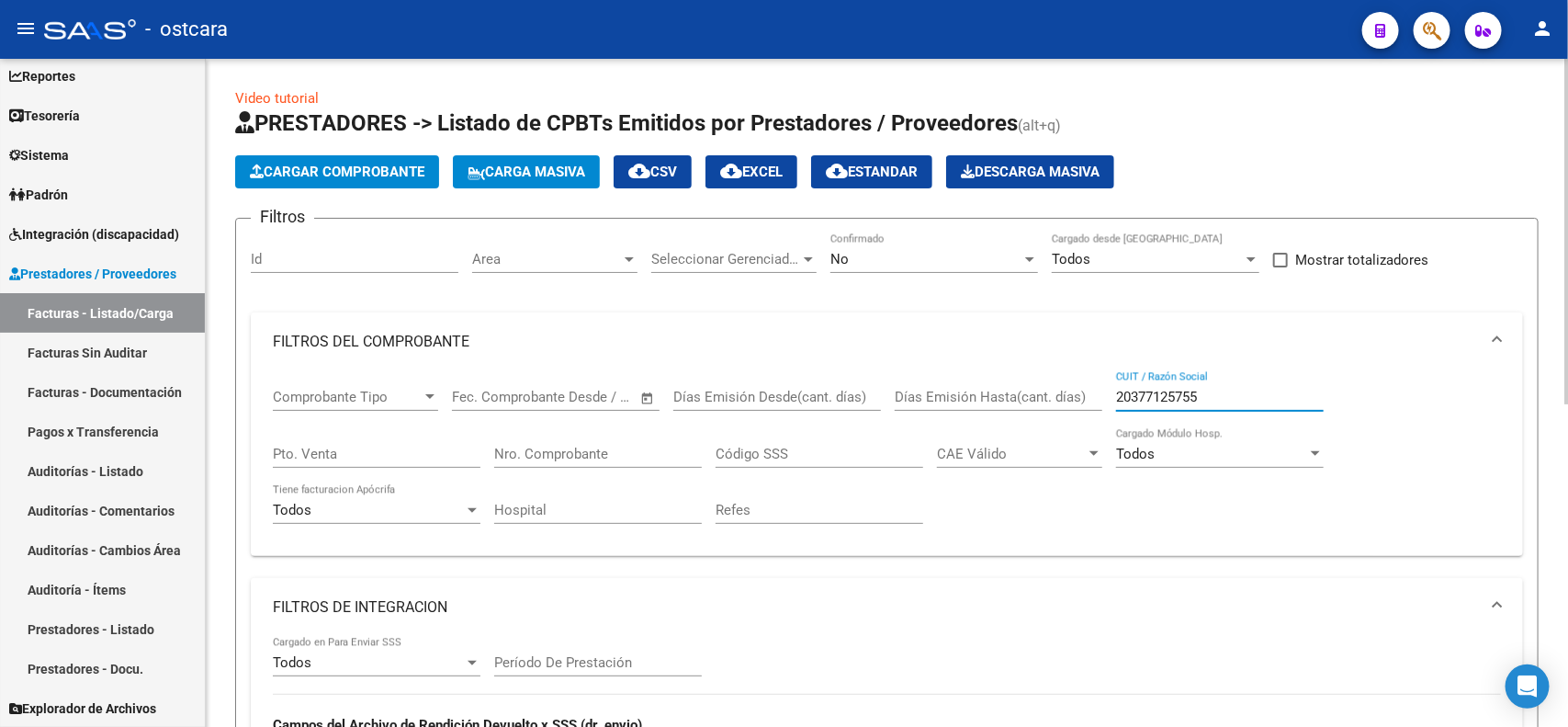
drag, startPoint x: 1234, startPoint y: 389, endPoint x: 892, endPoint y: 377, distance: 342.2
click at [892, 377] on div "Comprobante Tipo Comprobante Tipo Fecha inicio – Fecha fin Fec. Comprobante Des…" at bounding box center [887, 456] width 1228 height 170
